Goal: Check status: Check status

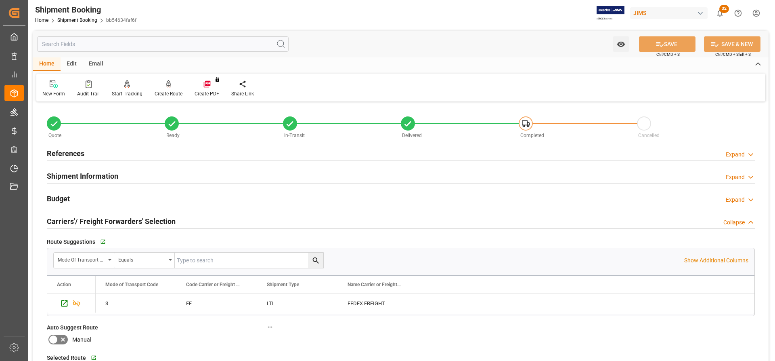
scroll to position [1215, 0]
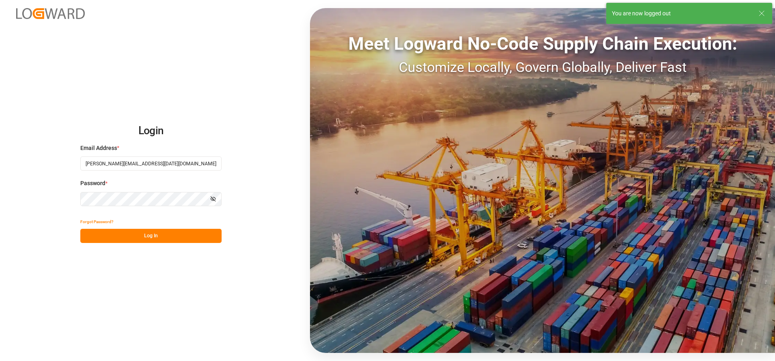
click at [141, 239] on button "Log In" at bounding box center [150, 235] width 141 height 14
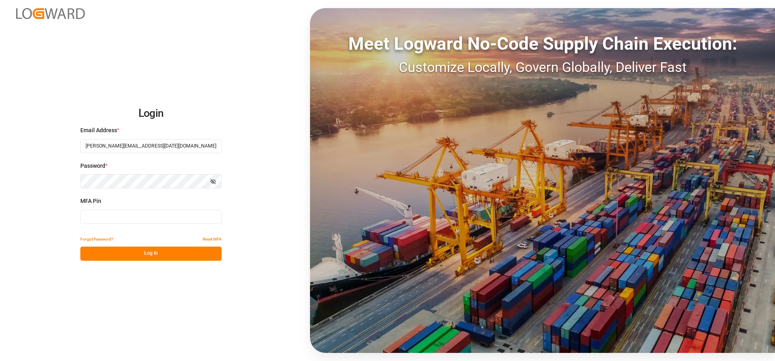
click at [88, 215] on input at bounding box center [150, 217] width 141 height 14
type input "653748"
click at [106, 255] on button "Log In" at bounding box center [150, 253] width 141 height 14
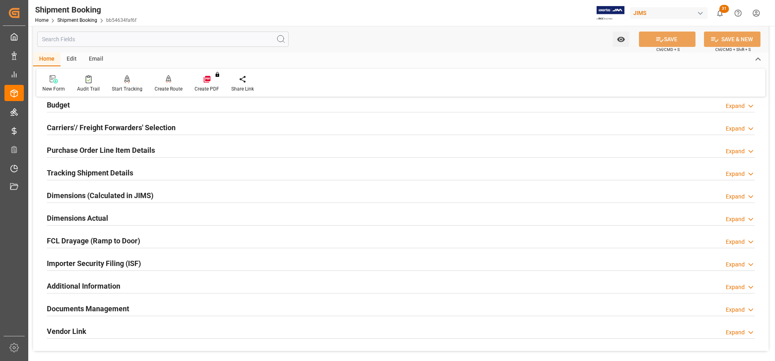
scroll to position [121, 0]
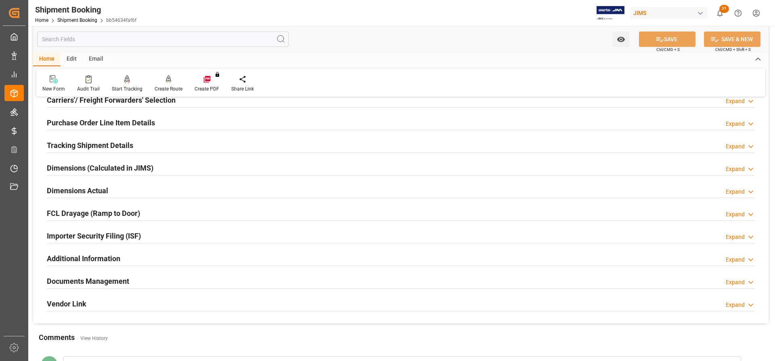
click at [75, 149] on h2 "Tracking Shipment Details" at bounding box center [90, 145] width 86 height 11
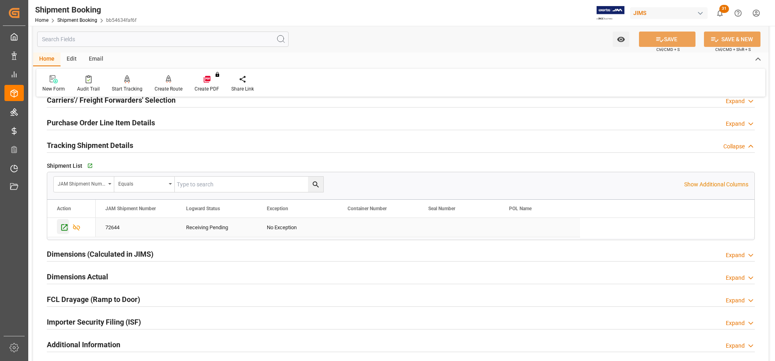
click at [65, 229] on icon "Press SPACE to select this row." at bounding box center [64, 227] width 8 height 8
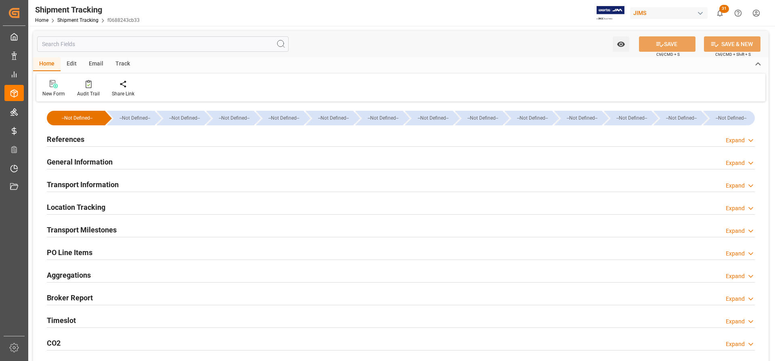
type input "13.08.2025 00:00"
type input "18.08.2025 00:00"
type input "18.08.2025"
click at [82, 229] on h2 "Transport Milestones" at bounding box center [82, 229] width 70 height 11
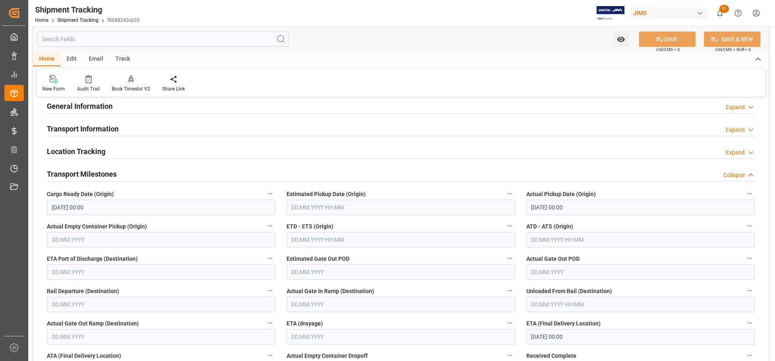
scroll to position [81, 0]
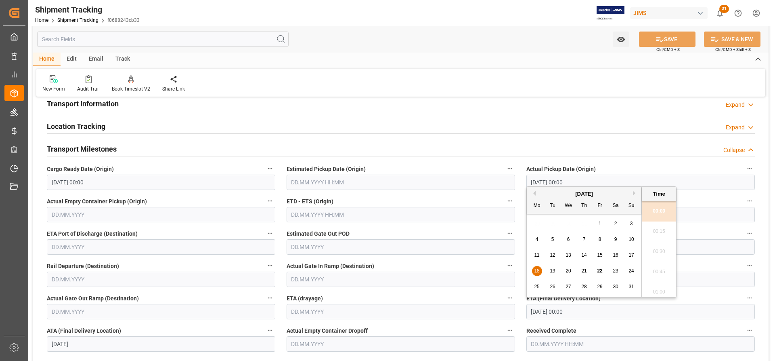
drag, startPoint x: 530, startPoint y: 312, endPoint x: 560, endPoint y: 310, distance: 30.4
click at [560, 310] on input "18.08.2025 00:00" at bounding box center [640, 311] width 228 height 15
click at [478, 261] on label "Actual Gate In Ramp (Destination)" at bounding box center [401, 265] width 228 height 11
click at [505, 261] on button "Actual Gate In Ramp (Destination)" at bounding box center [510, 265] width 10 height 10
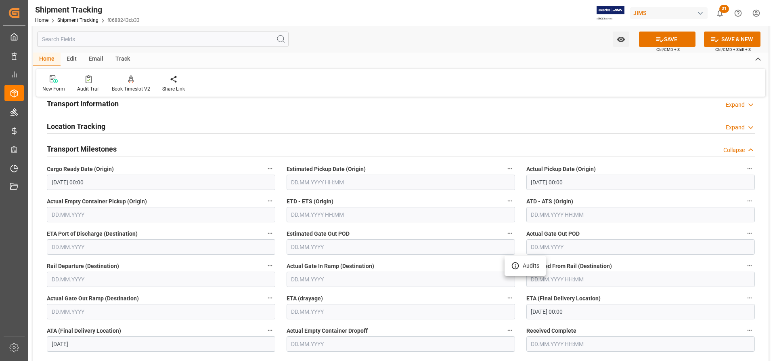
drag, startPoint x: 560, startPoint y: 181, endPoint x: 539, endPoint y: 180, distance: 21.0
click at [539, 180] on div at bounding box center [387, 180] width 775 height 361
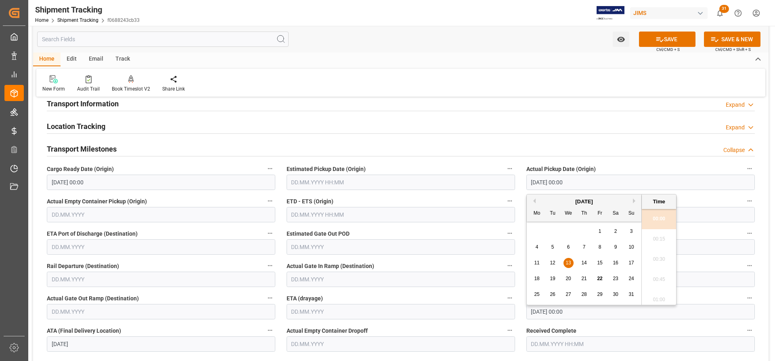
drag, startPoint x: 530, startPoint y: 180, endPoint x: 560, endPoint y: 182, distance: 29.5
click at [560, 182] on input "13.08.2025 00:00" at bounding box center [640, 181] width 228 height 15
